Goal: Navigation & Orientation: Find specific page/section

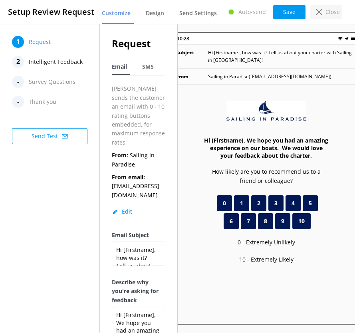
click at [320, 12] on icon at bounding box center [319, 12] width 6 height 6
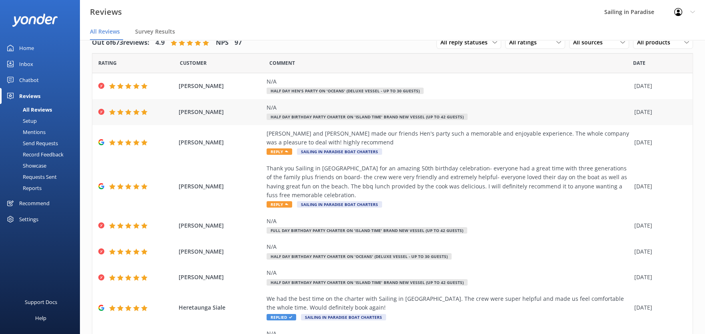
click at [121, 110] on icon at bounding box center [120, 112] width 6 height 6
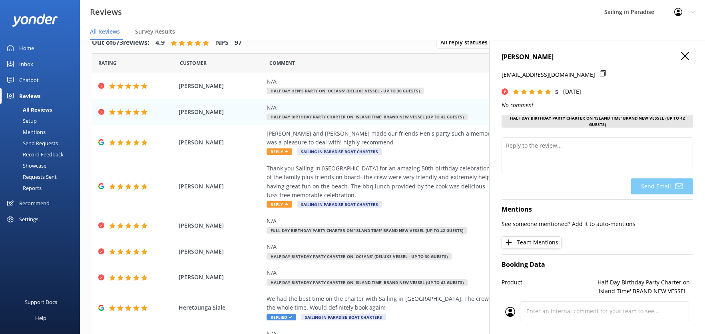
click at [355, 56] on icon "button" at bounding box center [685, 56] width 8 height 8
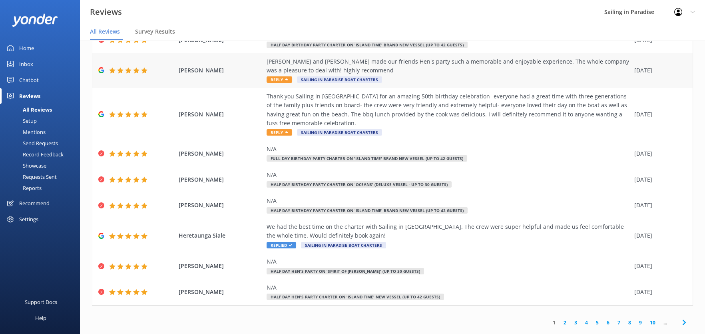
scroll to position [85, 0]
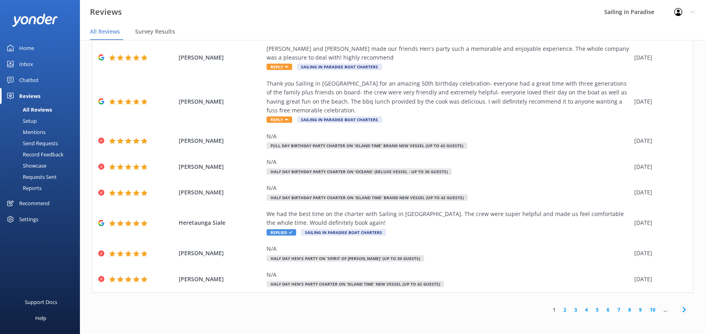
click at [36, 122] on div "Setup" at bounding box center [21, 120] width 32 height 11
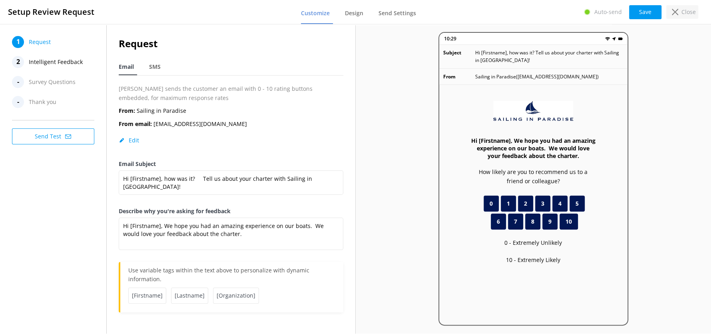
click at [355, 10] on icon at bounding box center [675, 12] width 6 height 6
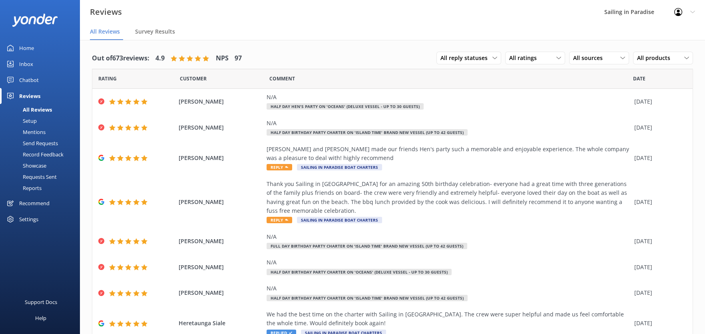
click at [31, 62] on div "Inbox" at bounding box center [26, 64] width 14 height 16
